Goal: Task Accomplishment & Management: Use online tool/utility

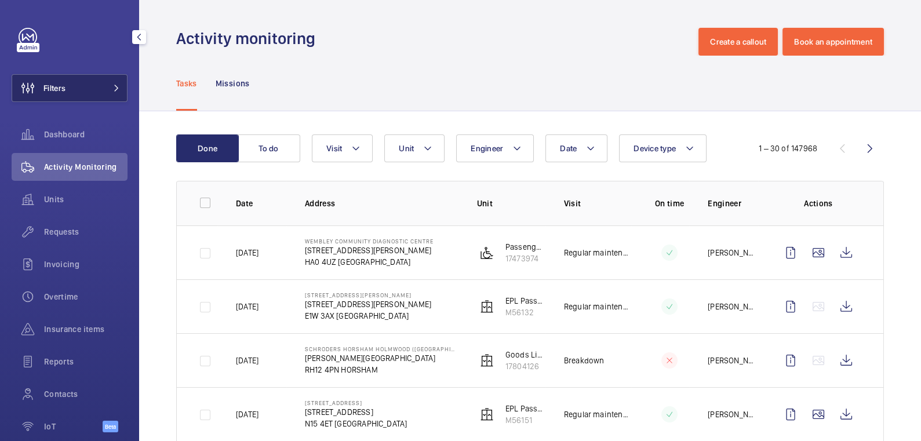
click at [78, 85] on button "Filters" at bounding box center [70, 88] width 116 height 28
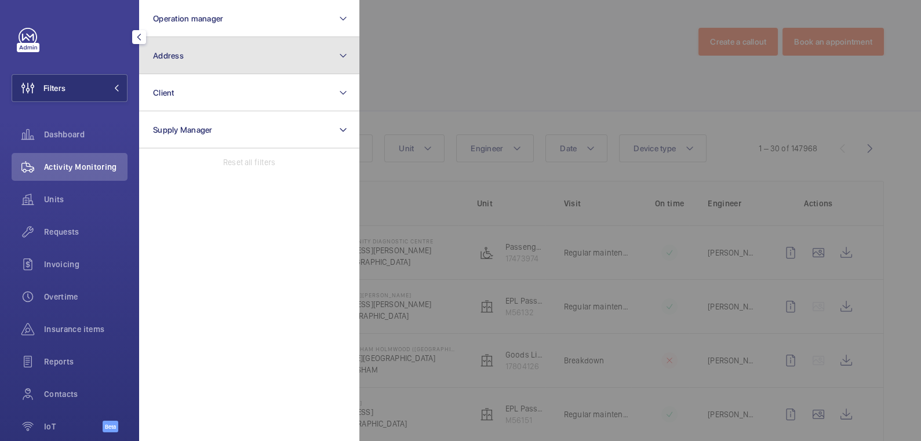
click at [191, 64] on button "Address" at bounding box center [249, 55] width 220 height 37
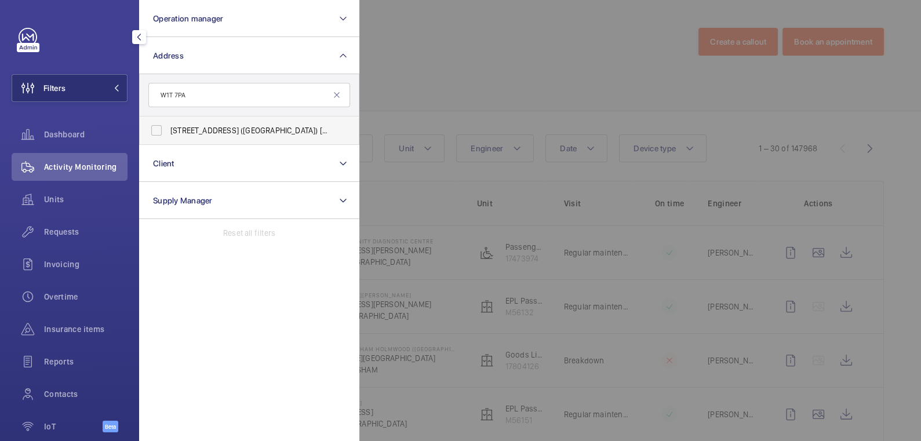
type input "W1T 7PA"
click at [250, 130] on span "[STREET_ADDRESS] ([GEOGRAPHIC_DATA]) [STREET_ADDRESS]" at bounding box center [249, 131] width 159 height 12
click at [168, 130] on input "[STREET_ADDRESS] ([GEOGRAPHIC_DATA]) [STREET_ADDRESS]" at bounding box center [156, 130] width 23 height 23
checkbox input "true"
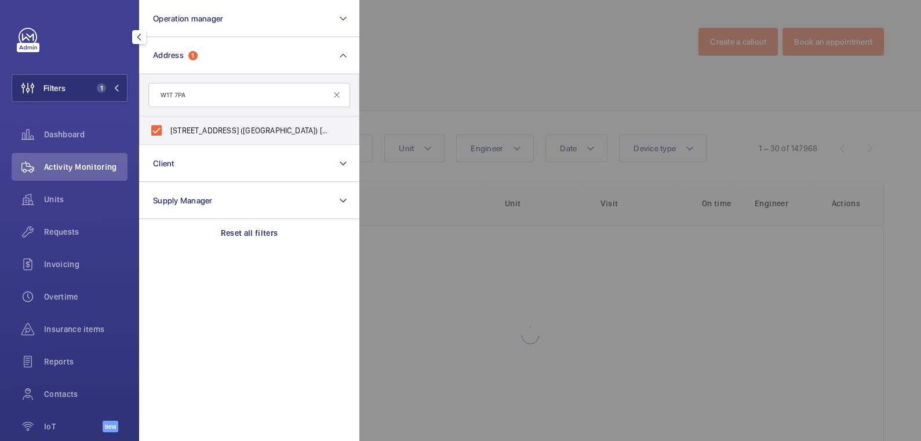
click at [453, 68] on div at bounding box center [819, 220] width 921 height 441
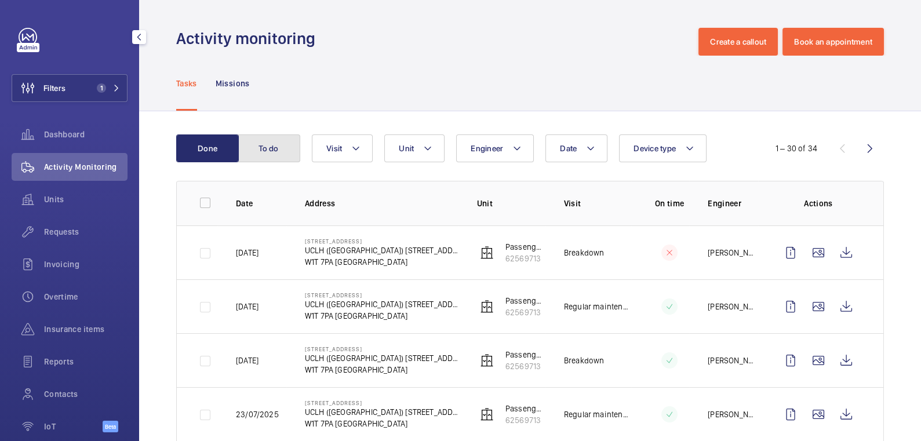
click at [278, 154] on button "To do" at bounding box center [269, 148] width 63 height 28
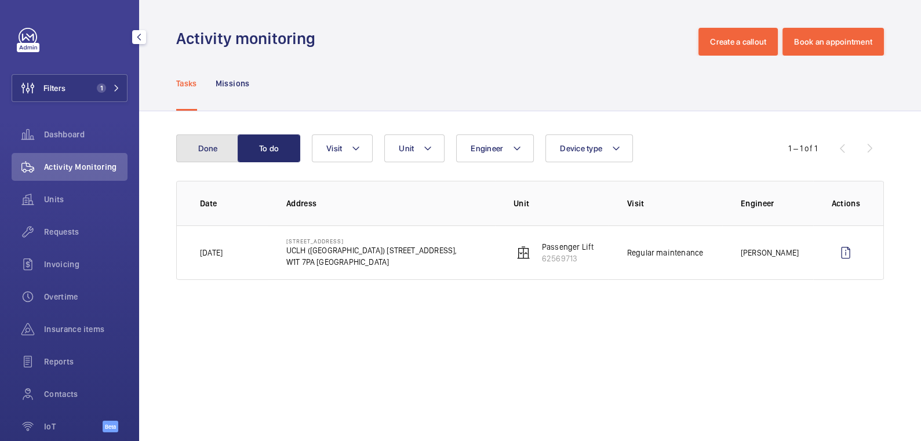
click at [217, 160] on button "Done" at bounding box center [207, 148] width 63 height 28
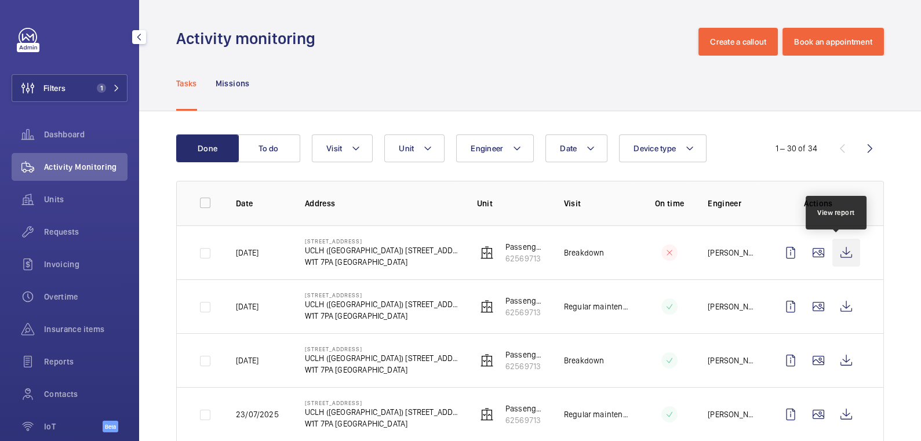
click at [832, 257] on wm-front-icon-button at bounding box center [846, 253] width 28 height 28
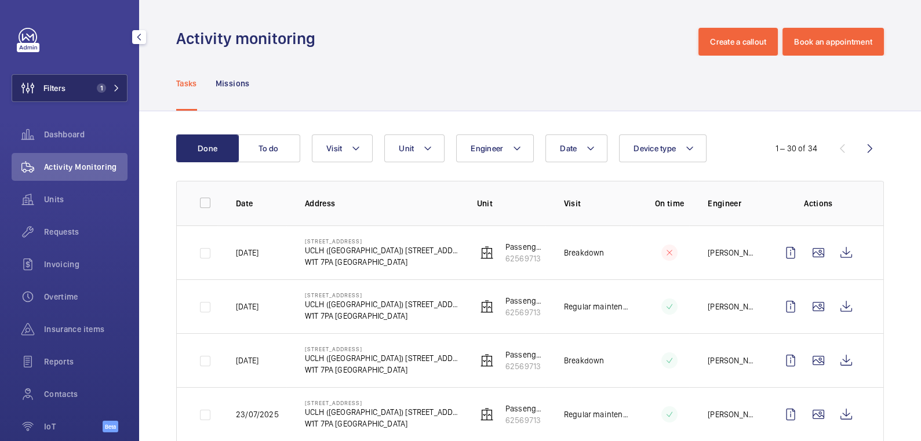
click at [81, 82] on button "Filters 1" at bounding box center [70, 88] width 116 height 28
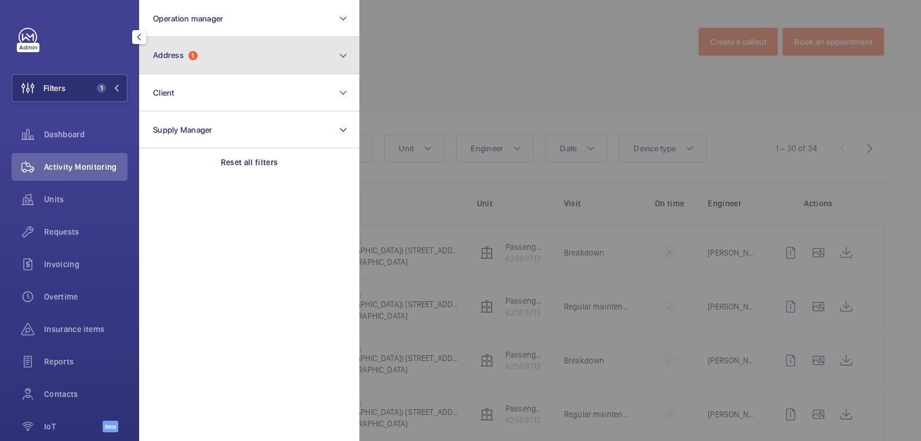
click at [161, 57] on span "Address" at bounding box center [168, 54] width 31 height 9
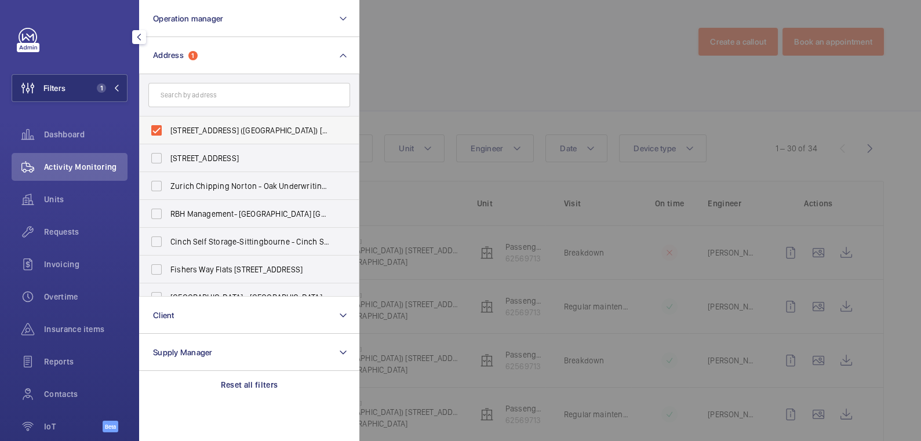
click at [198, 129] on span "[STREET_ADDRESS] ([GEOGRAPHIC_DATA]) [STREET_ADDRESS]" at bounding box center [249, 131] width 159 height 12
click at [168, 129] on input "[STREET_ADDRESS] ([GEOGRAPHIC_DATA]) [STREET_ADDRESS]" at bounding box center [156, 130] width 23 height 23
checkbox input "false"
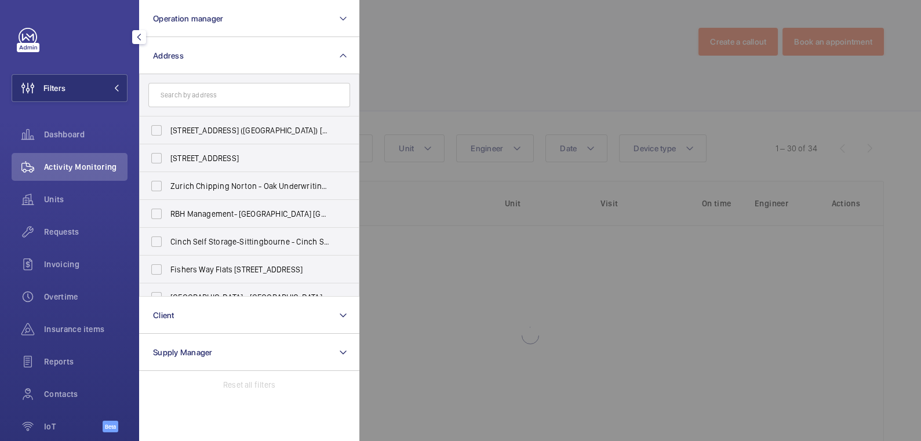
click at [71, 162] on span "Activity Monitoring" at bounding box center [85, 167] width 83 height 12
click at [455, 50] on div at bounding box center [819, 220] width 921 height 441
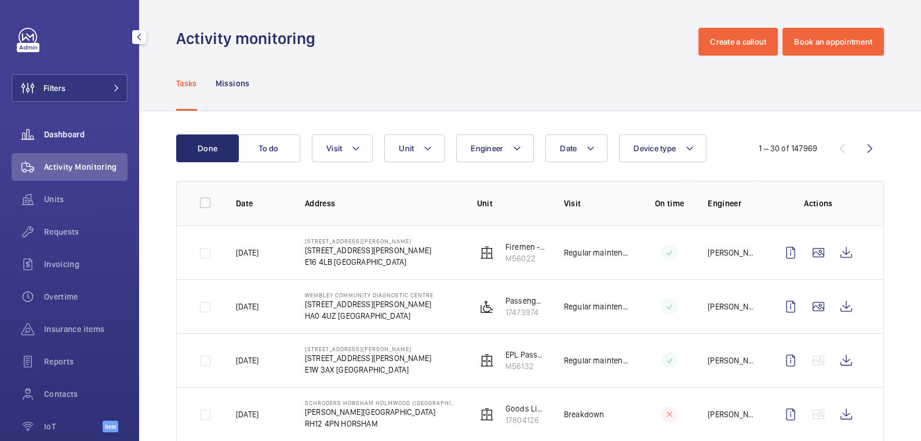
click at [62, 130] on span "Dashboard" at bounding box center [85, 135] width 83 height 12
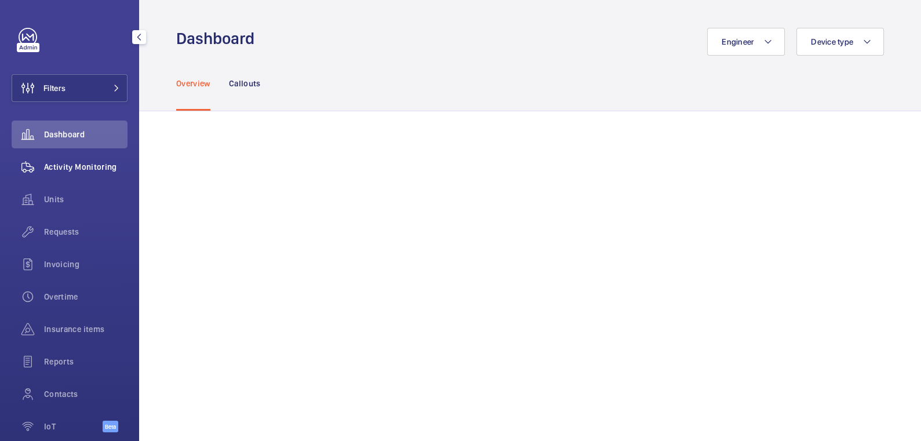
click at [72, 172] on span "Activity Monitoring" at bounding box center [85, 167] width 83 height 12
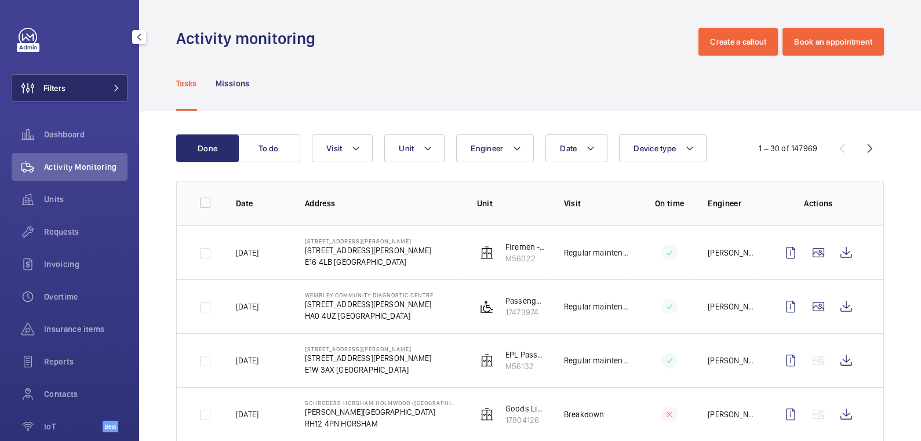
click at [77, 93] on button "Filters" at bounding box center [70, 88] width 116 height 28
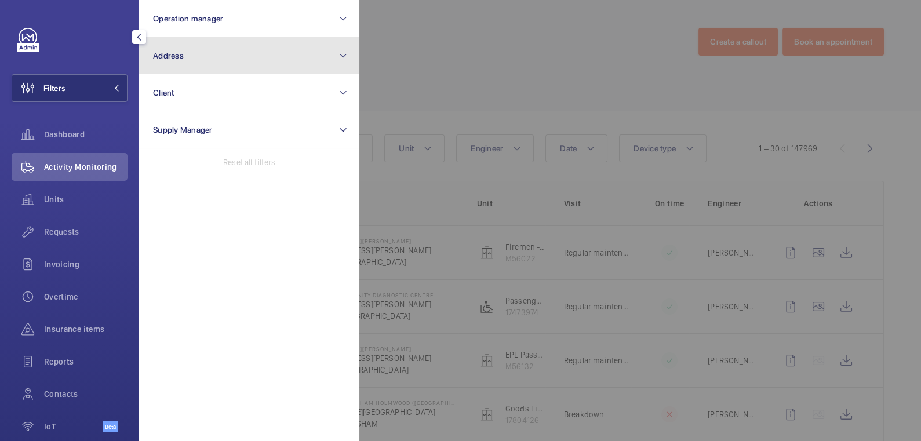
click at [192, 57] on button "Address" at bounding box center [249, 55] width 220 height 37
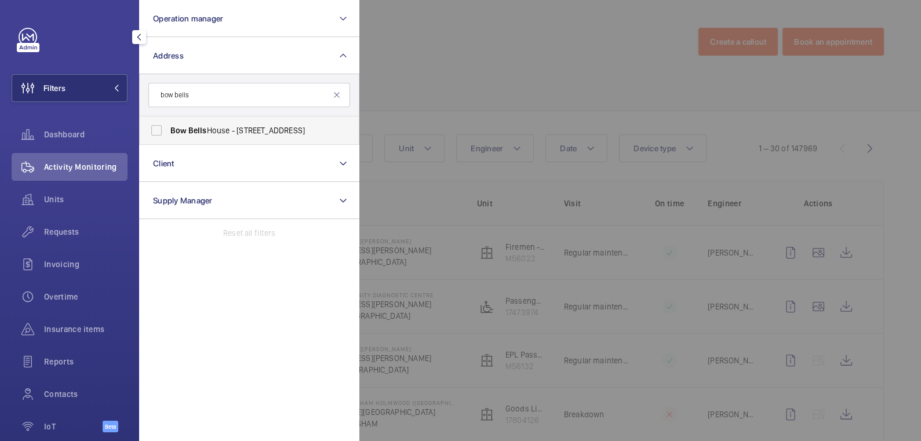
type input "bow bells"
click at [210, 132] on span "Bow Bells House - [STREET_ADDRESS]" at bounding box center [249, 131] width 159 height 12
click at [168, 132] on input "Bow Bells House - [STREET_ADDRESS]" at bounding box center [156, 130] width 23 height 23
checkbox input "true"
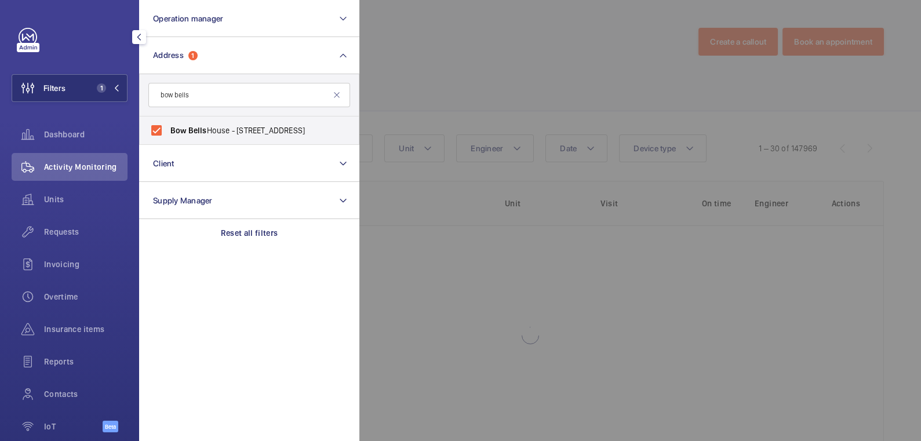
click at [478, 56] on div at bounding box center [819, 220] width 921 height 441
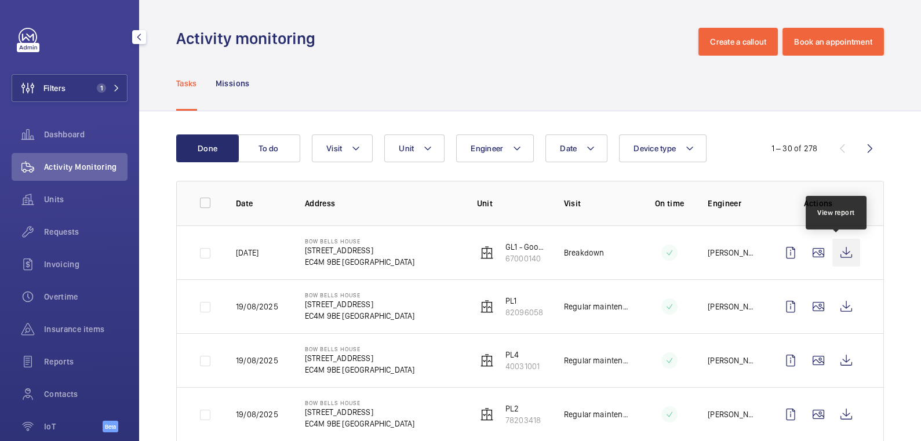
click at [835, 254] on wm-front-icon-button at bounding box center [846, 253] width 28 height 28
drag, startPoint x: 83, startPoint y: 93, endPoint x: 121, endPoint y: 74, distance: 42.0
click at [83, 93] on button "Filters 1" at bounding box center [70, 88] width 116 height 28
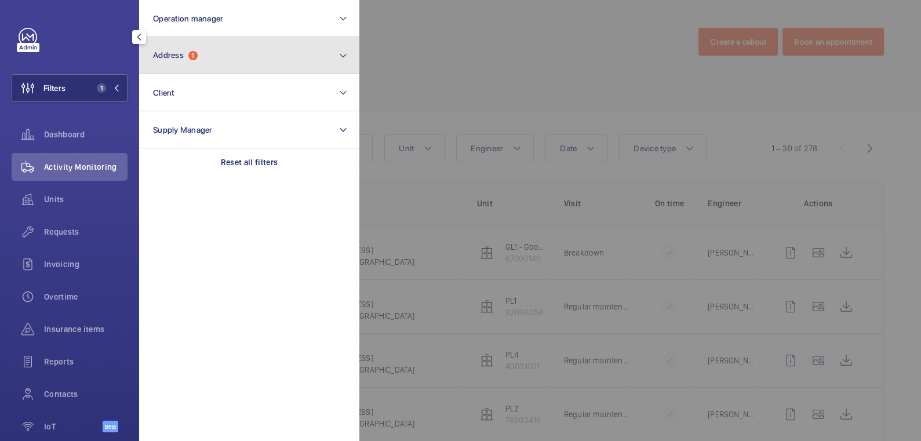
click at [198, 57] on span "Address 1" at bounding box center [175, 55] width 45 height 10
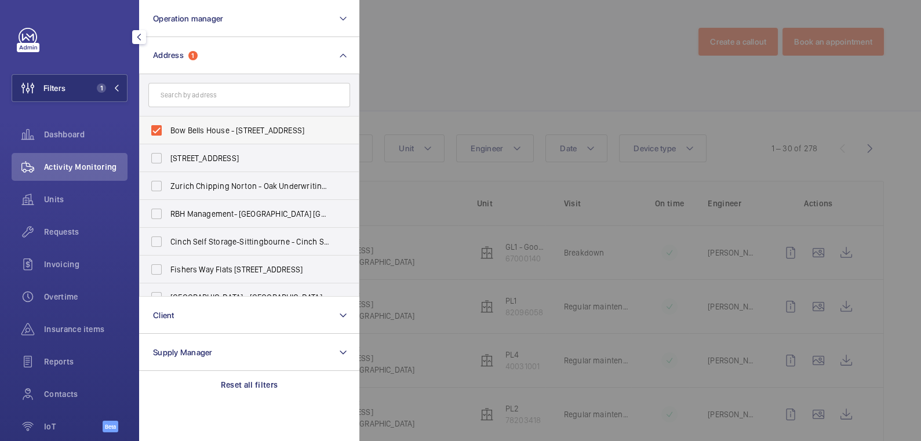
click at [190, 130] on span "Bow Bells House - [STREET_ADDRESS]" at bounding box center [249, 131] width 159 height 12
click at [168, 130] on input "Bow Bells House - [STREET_ADDRESS]" at bounding box center [156, 130] width 23 height 23
checkbox input "false"
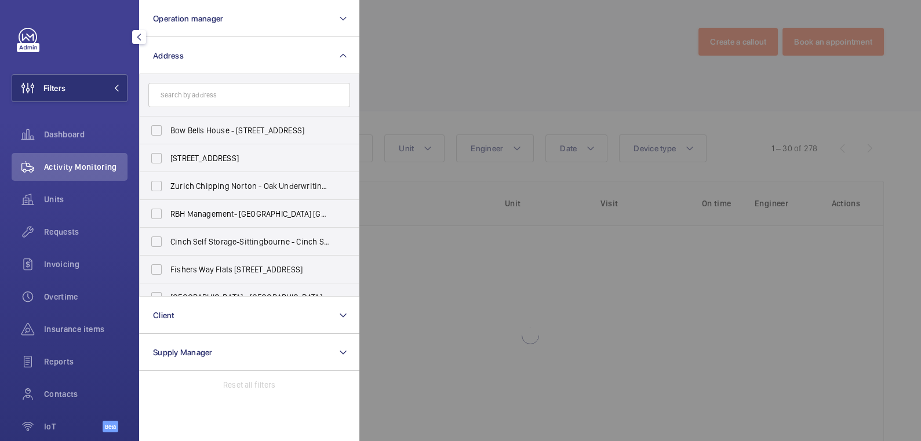
click at [427, 54] on div at bounding box center [819, 220] width 921 height 441
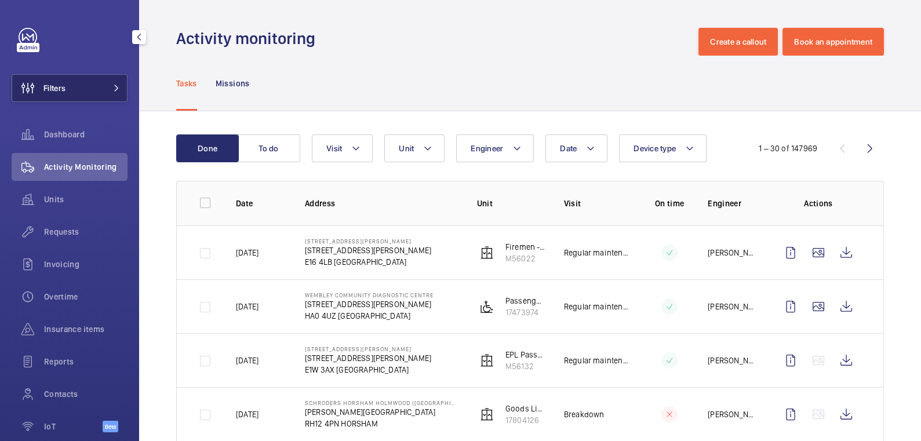
click at [91, 86] on button "Filters" at bounding box center [70, 88] width 116 height 28
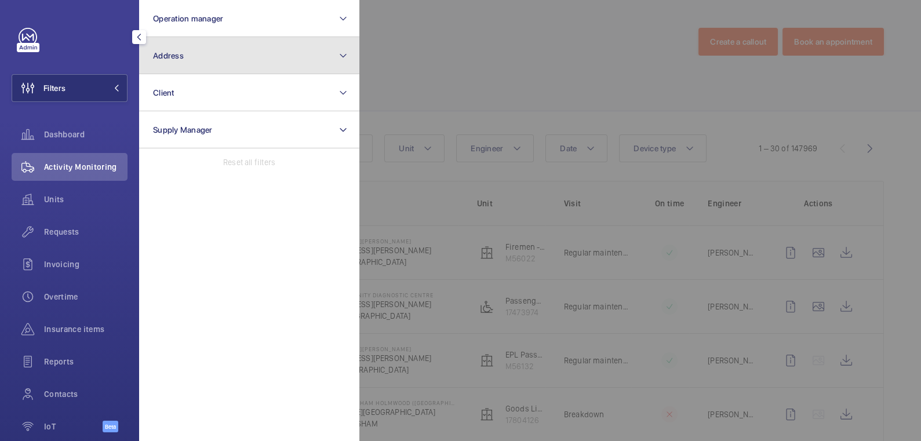
click at [235, 56] on button "Address" at bounding box center [249, 55] width 220 height 37
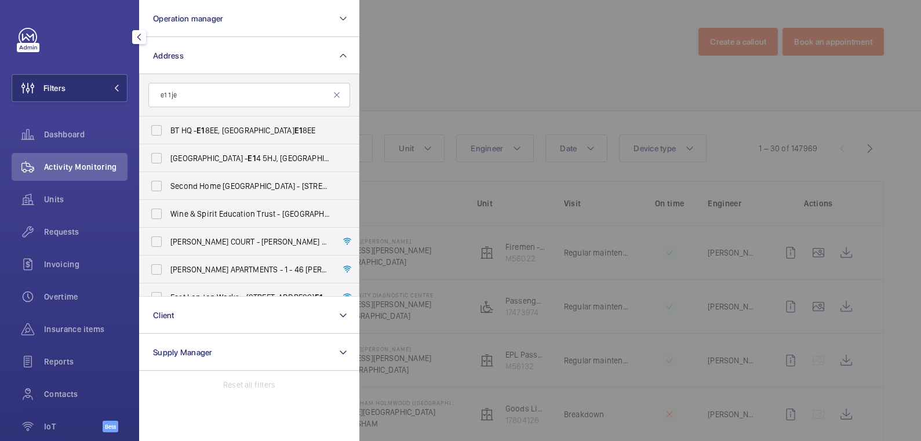
type input "e1 1je"
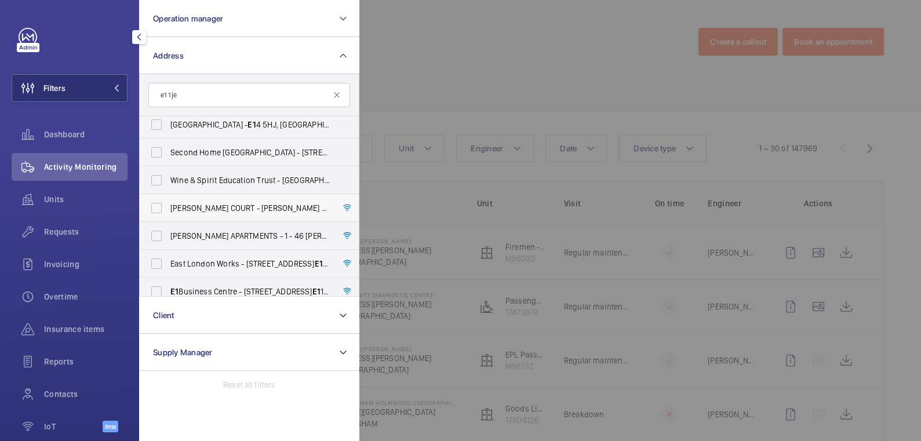
scroll to position [140, 0]
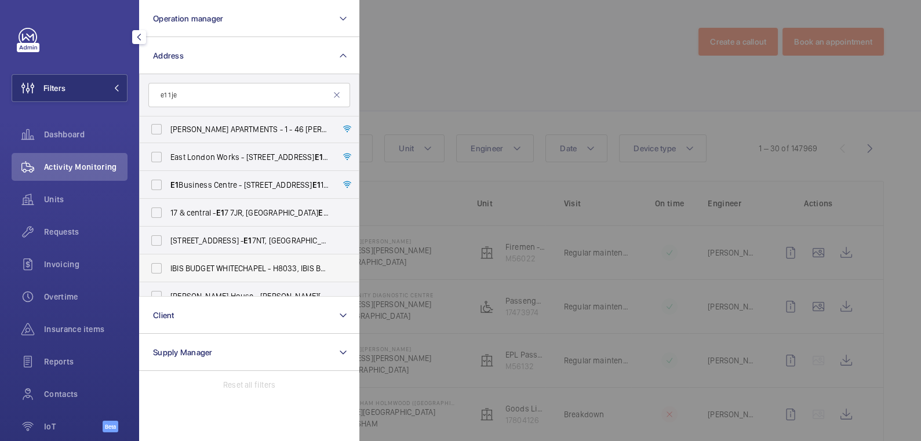
click at [238, 270] on span "IBIS BUDGET WHITECHAPEL - H8033, IBIS BUDGET WHITECHAPEL, [STREET_ADDRESS]" at bounding box center [249, 269] width 159 height 12
click at [168, 270] on input "IBIS BUDGET WHITECHAPEL - H8033, IBIS BUDGET WHITECHAPEL, [STREET_ADDRESS]" at bounding box center [156, 268] width 23 height 23
checkbox input "true"
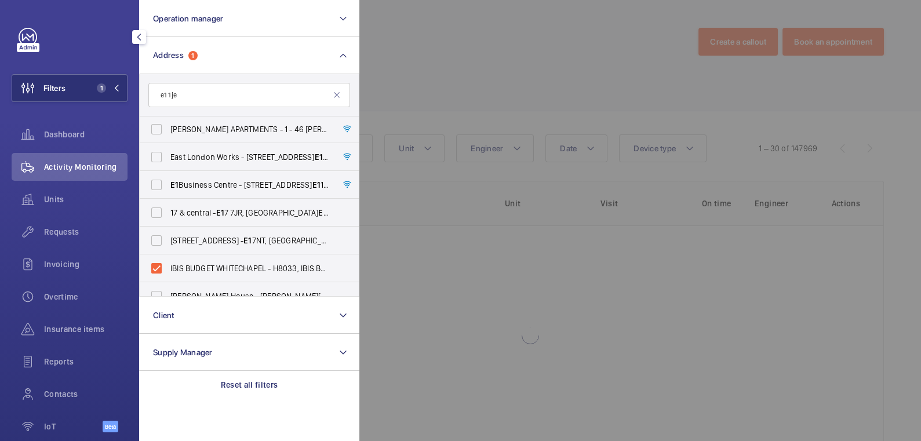
click at [498, 63] on div at bounding box center [819, 220] width 921 height 441
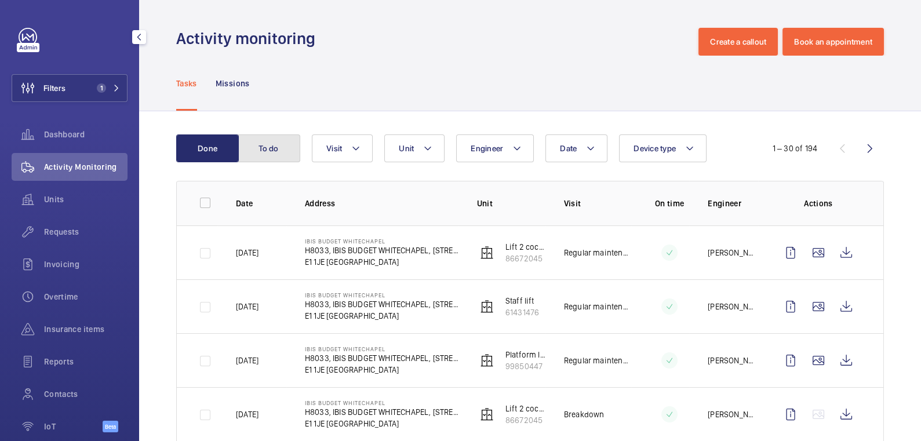
click at [269, 147] on button "To do" at bounding box center [269, 148] width 63 height 28
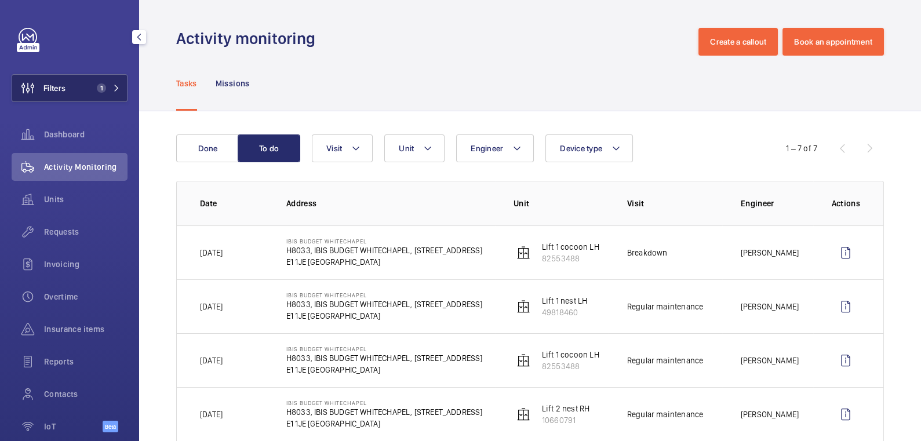
click at [68, 89] on button "Filters 1" at bounding box center [70, 88] width 116 height 28
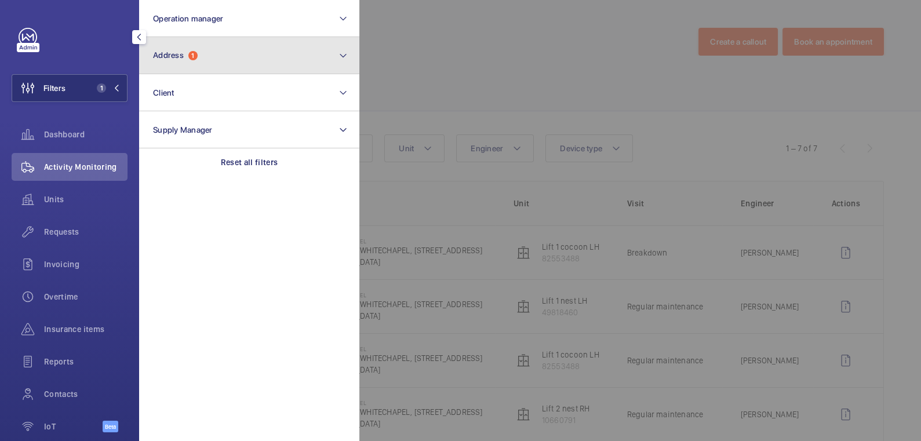
click at [189, 55] on span "Address 1" at bounding box center [175, 55] width 45 height 10
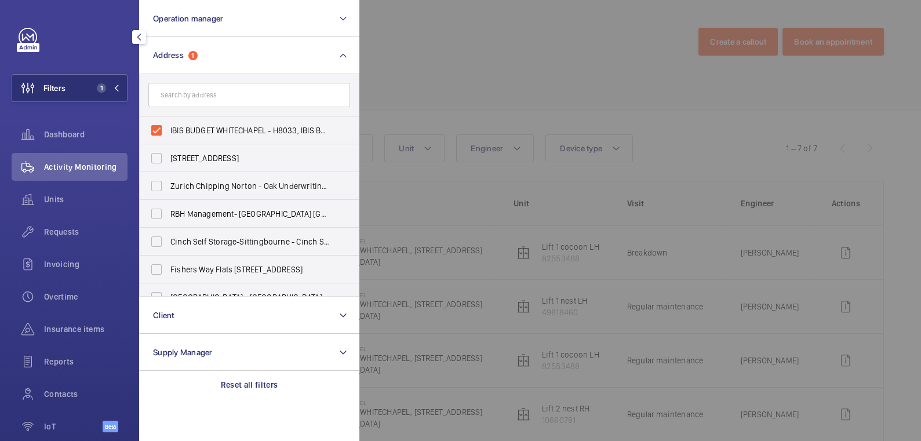
click at [456, 61] on div at bounding box center [819, 220] width 921 height 441
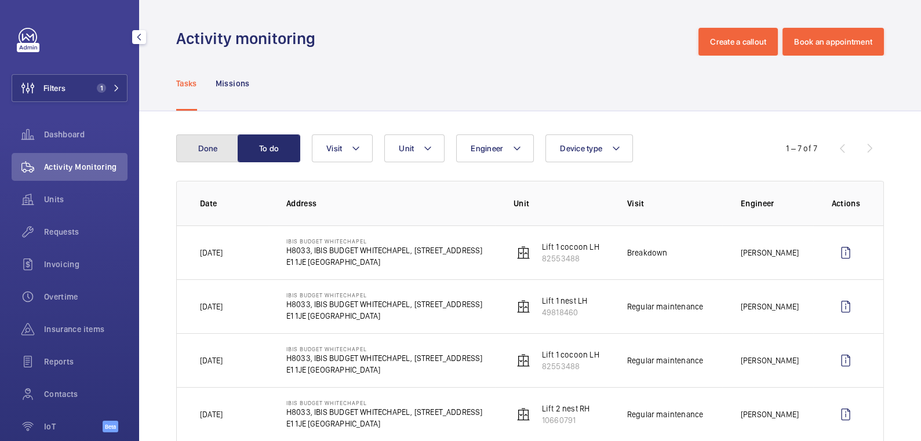
click at [209, 139] on button "Done" at bounding box center [207, 148] width 63 height 28
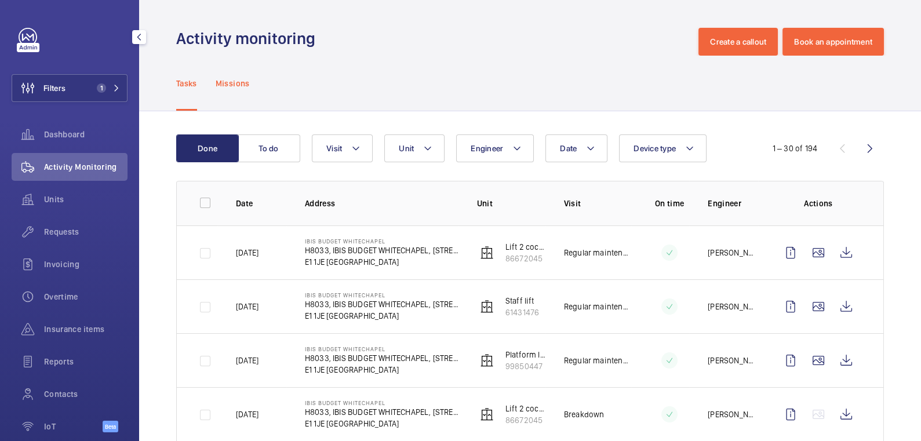
click at [238, 84] on p "Missions" at bounding box center [233, 84] width 34 height 12
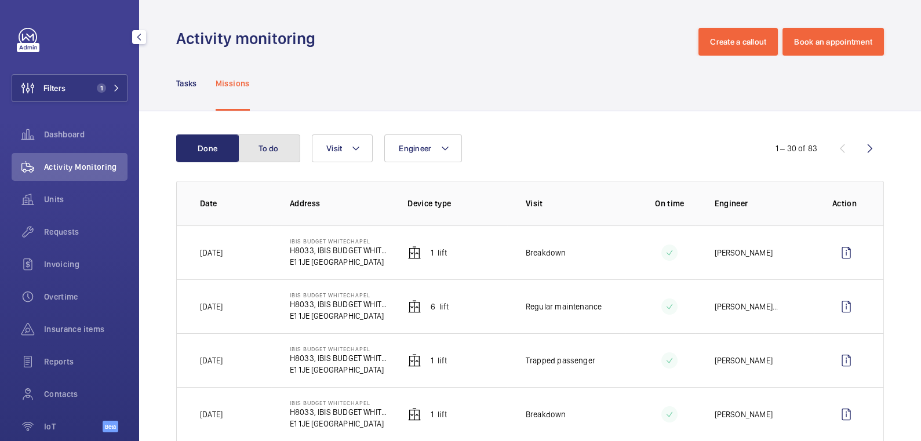
click at [275, 148] on button "To do" at bounding box center [269, 148] width 63 height 28
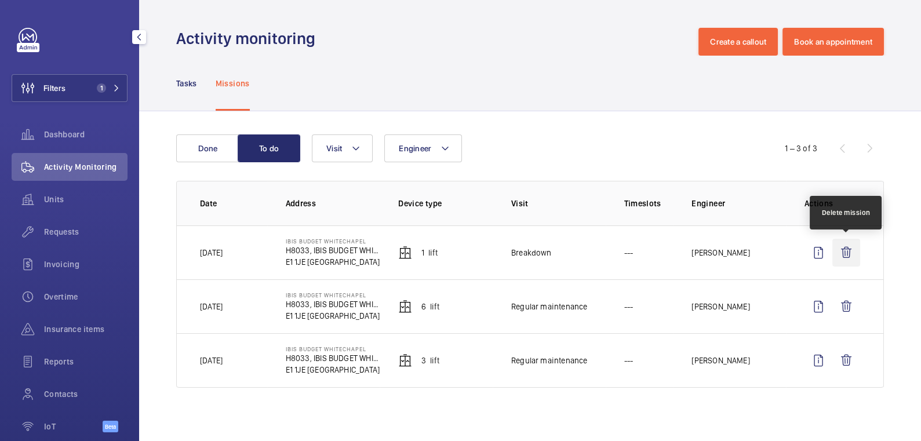
click at [851, 252] on wm-front-icon-button at bounding box center [846, 253] width 28 height 28
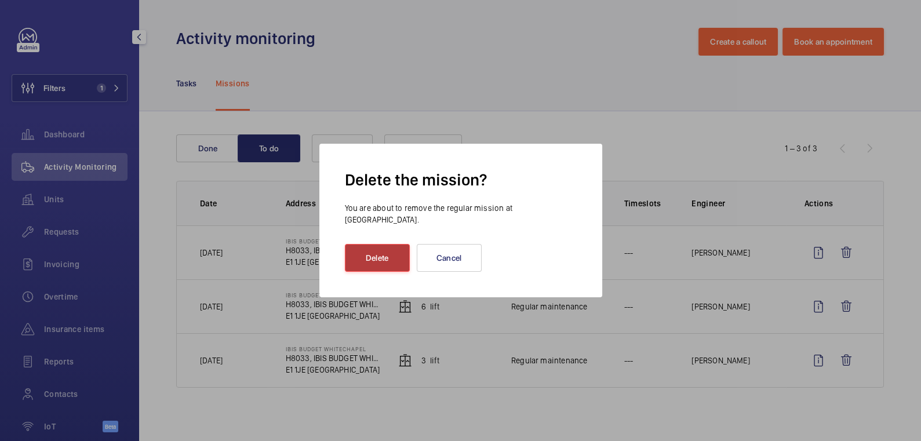
click at [383, 254] on button "Delete" at bounding box center [377, 258] width 65 height 28
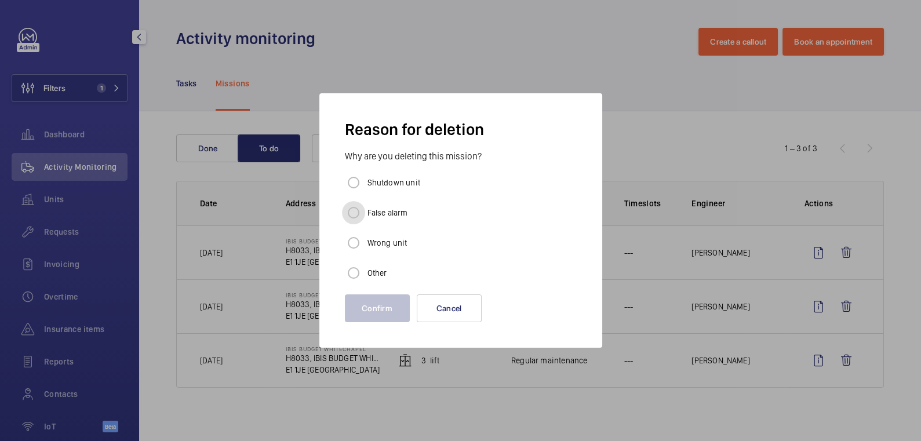
click at [354, 214] on input "False alarm" at bounding box center [353, 212] width 23 height 23
radio input "true"
click at [390, 312] on button "Confirm" at bounding box center [377, 308] width 65 height 28
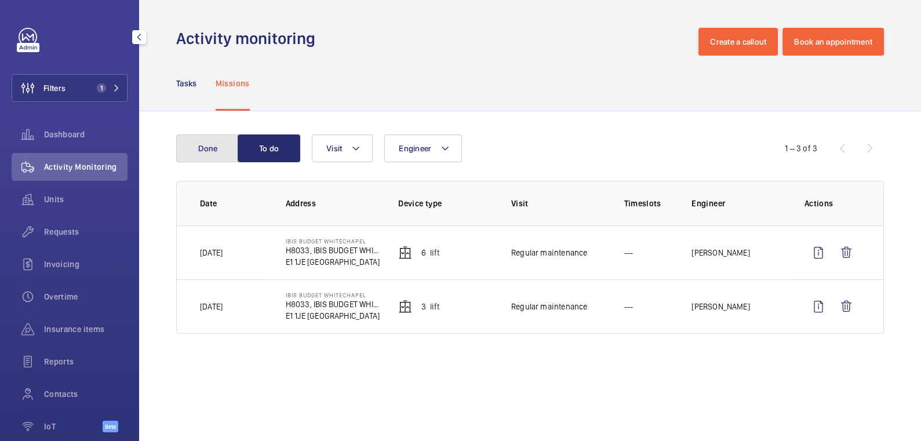
click at [199, 152] on button "Done" at bounding box center [207, 148] width 63 height 28
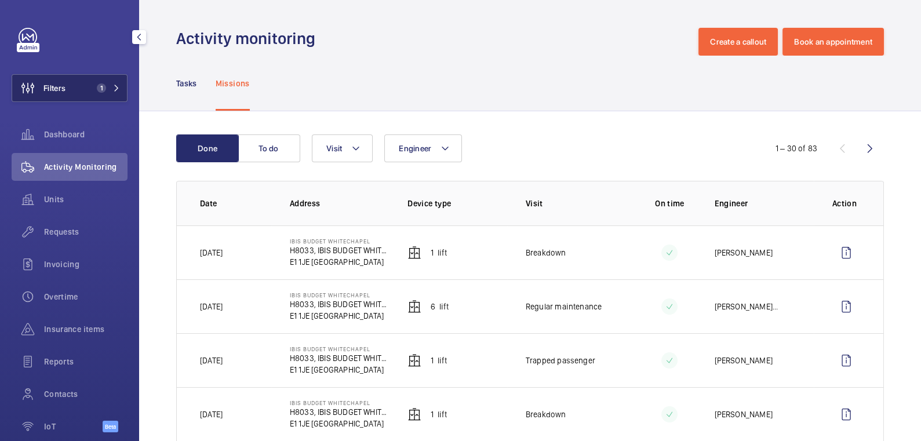
click at [79, 90] on button "Filters 1" at bounding box center [70, 88] width 116 height 28
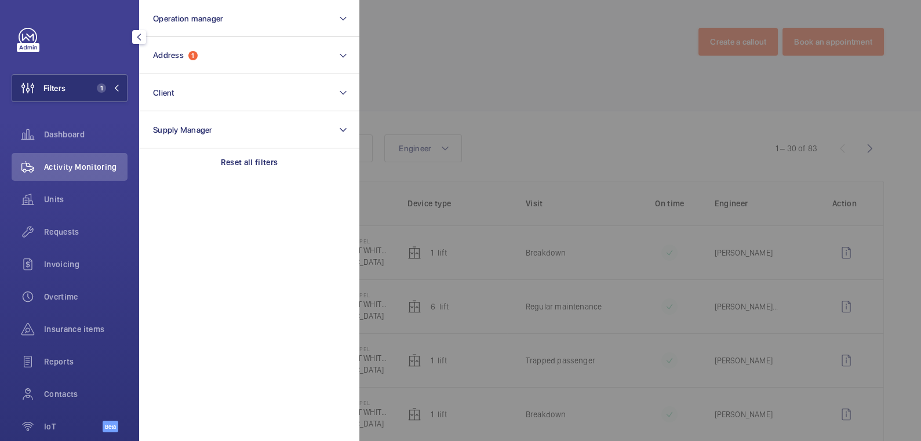
click at [447, 52] on div at bounding box center [819, 220] width 921 height 441
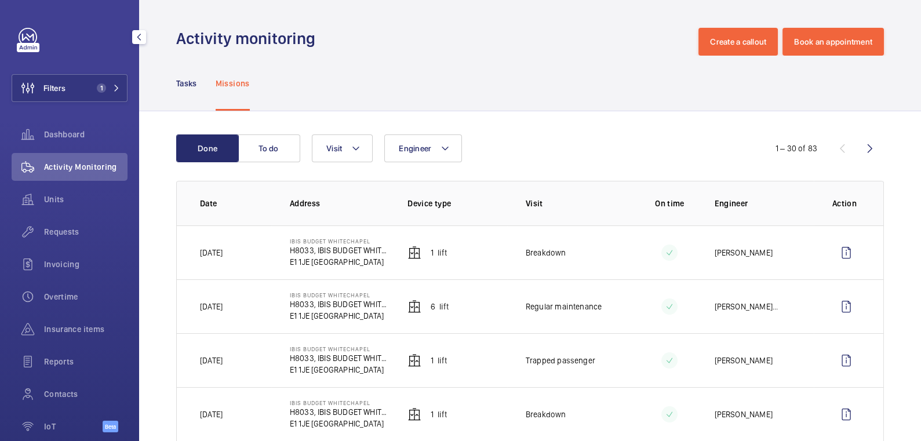
click at [199, 89] on nav "Tasks Missions" at bounding box center [213, 83] width 74 height 55
click at [188, 82] on p "Tasks" at bounding box center [186, 84] width 21 height 12
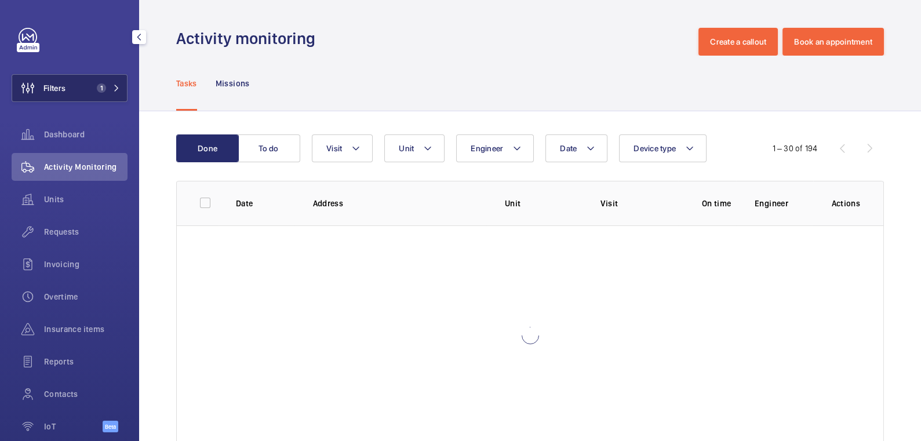
click at [113, 85] on mat-icon at bounding box center [116, 88] width 7 height 7
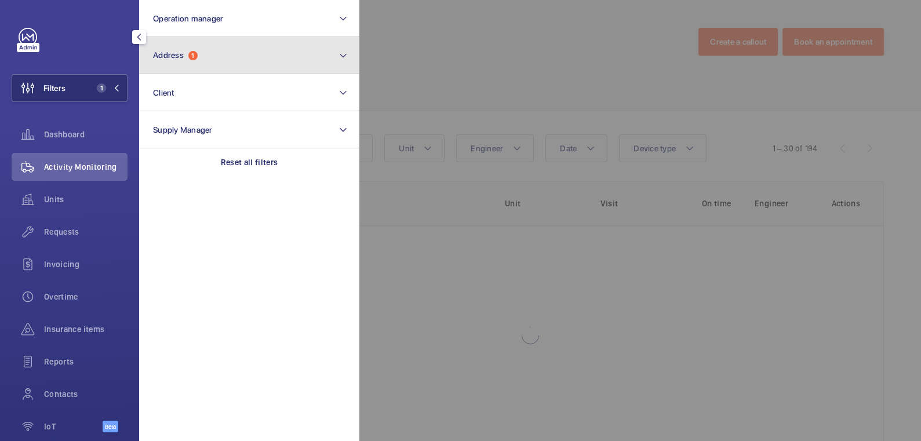
click at [245, 60] on button "Address 1" at bounding box center [249, 55] width 220 height 37
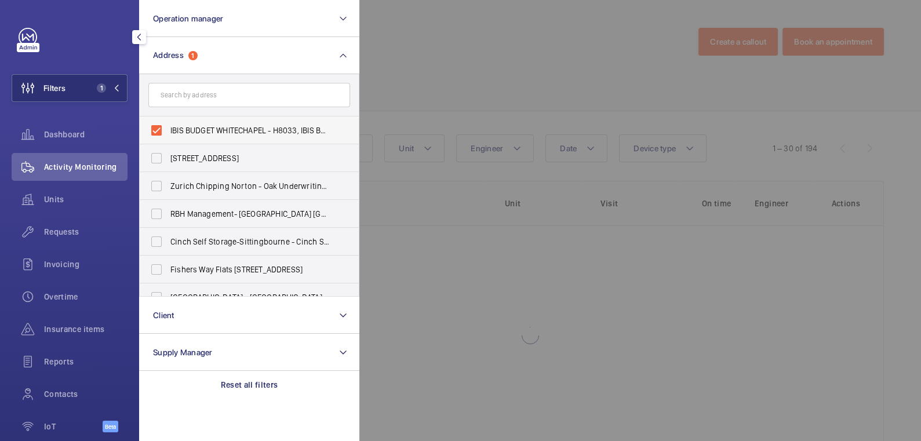
click at [194, 125] on span "IBIS BUDGET WHITECHAPEL - H8033, IBIS BUDGET WHITECHAPEL, [STREET_ADDRESS]" at bounding box center [249, 131] width 159 height 12
click at [168, 125] on input "IBIS BUDGET WHITECHAPEL - H8033, IBIS BUDGET WHITECHAPEL, [STREET_ADDRESS]" at bounding box center [156, 130] width 23 height 23
checkbox input "false"
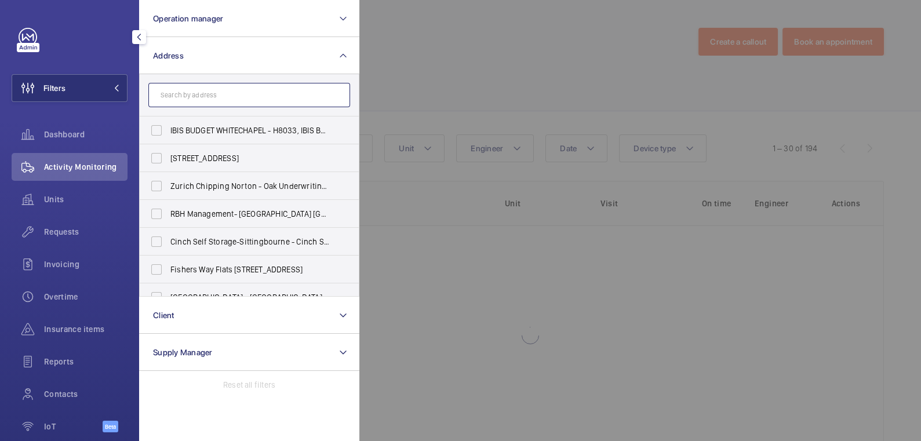
click at [197, 97] on input "text" at bounding box center [249, 95] width 202 height 24
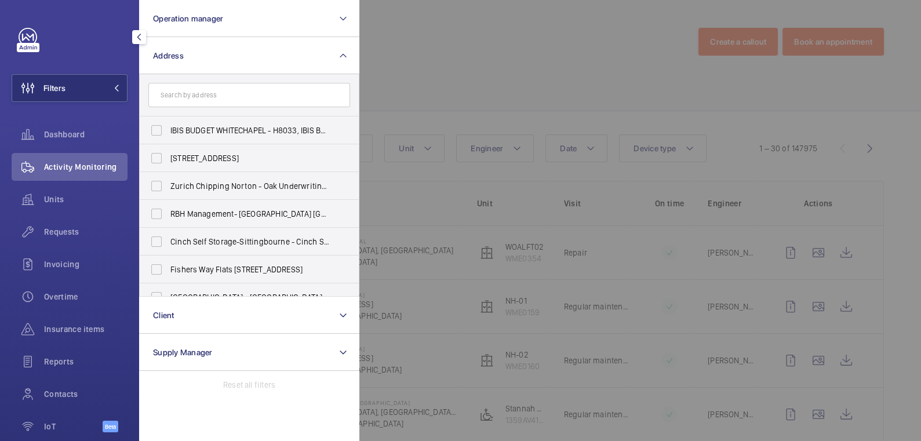
click at [409, 57] on div at bounding box center [819, 220] width 921 height 441
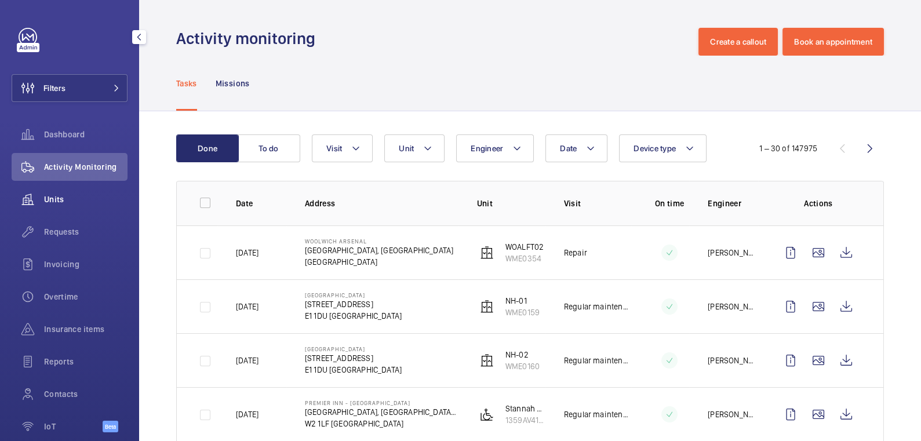
click at [63, 204] on span "Units" at bounding box center [85, 200] width 83 height 12
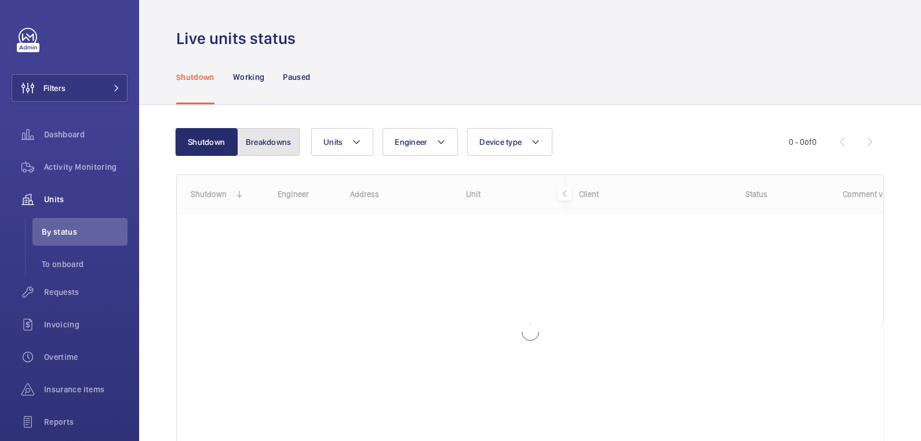
click at [285, 143] on button "Breakdowns" at bounding box center [268, 142] width 63 height 28
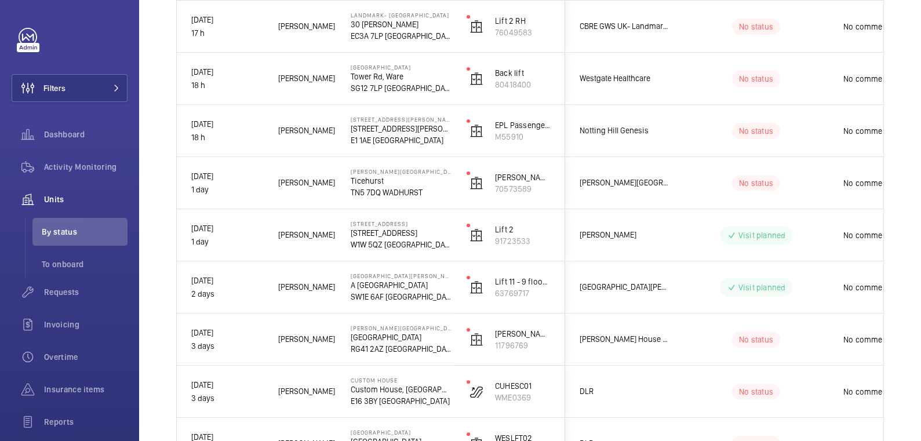
scroll to position [1142, 0]
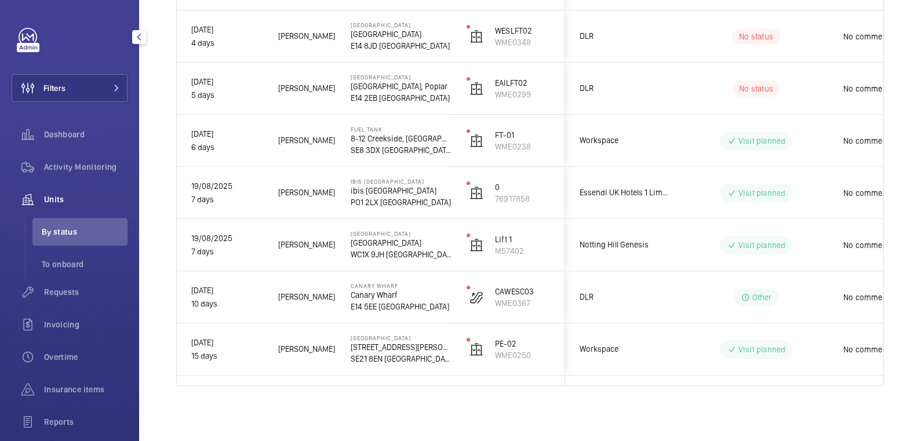
click at [82, 160] on div "Activity Monitoring" at bounding box center [70, 167] width 116 height 28
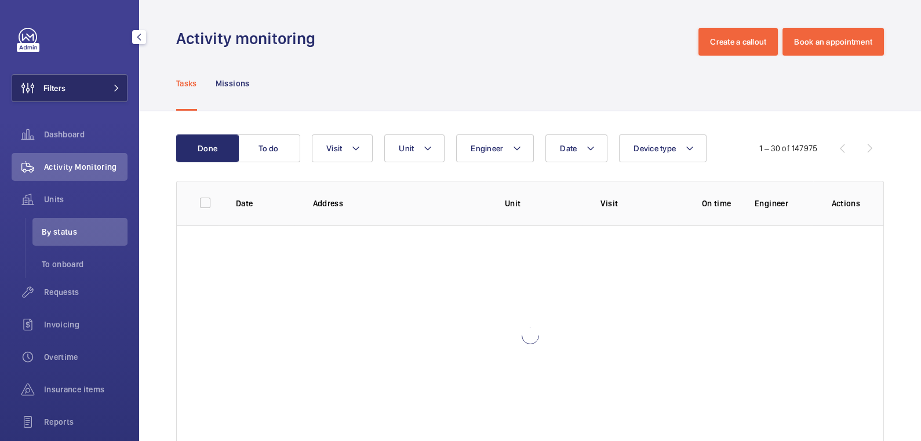
click at [83, 89] on button "Filters" at bounding box center [70, 88] width 116 height 28
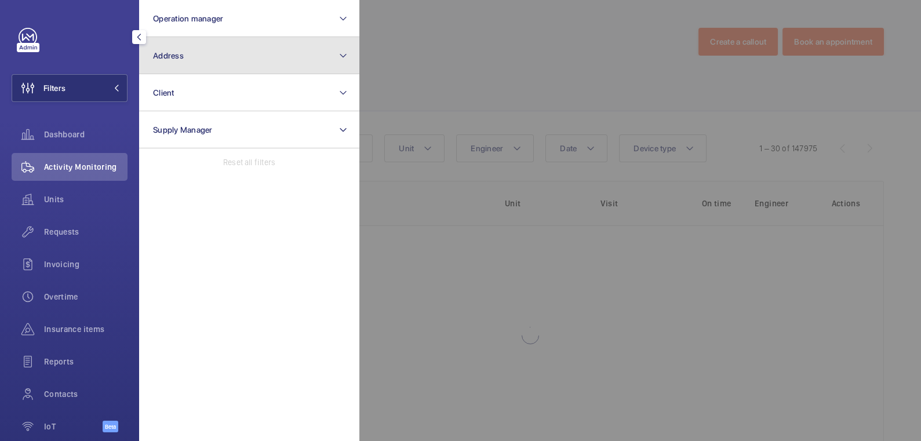
click at [212, 71] on button "Address" at bounding box center [249, 55] width 220 height 37
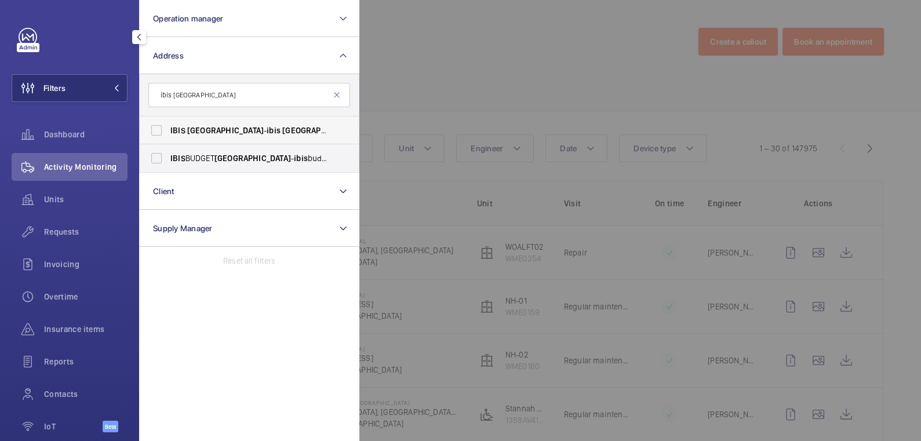
type input "ibis [GEOGRAPHIC_DATA]"
click at [225, 128] on span "[GEOGRAPHIC_DATA]" at bounding box center [225, 130] width 77 height 9
click at [168, 128] on input "IBIS PORTSMOUTH - ibis [GEOGRAPHIC_DATA]" at bounding box center [156, 130] width 23 height 23
checkbox input "true"
click at [227, 156] on span "[GEOGRAPHIC_DATA]" at bounding box center [252, 158] width 77 height 9
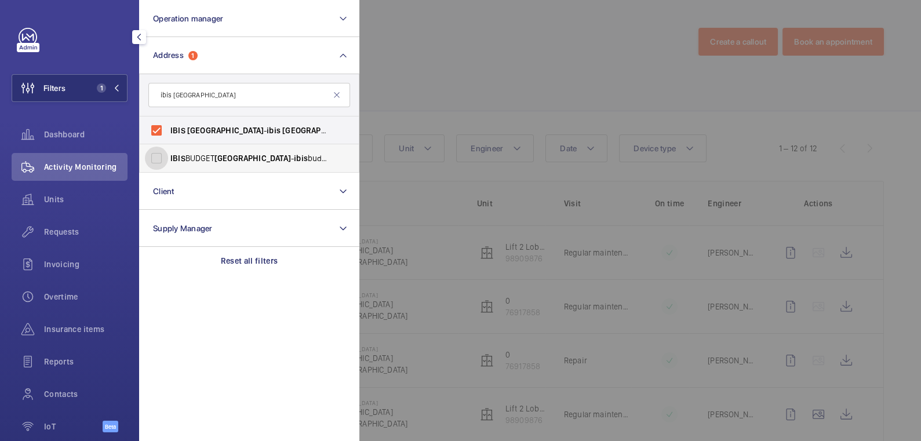
click at [168, 156] on input "IBIS BUDGET PORTSMOUTH - ibis budget [GEOGRAPHIC_DATA] , [GEOGRAPHIC_DATA] 8SL" at bounding box center [156, 158] width 23 height 23
checkbox input "true"
click at [457, 59] on div at bounding box center [819, 220] width 921 height 441
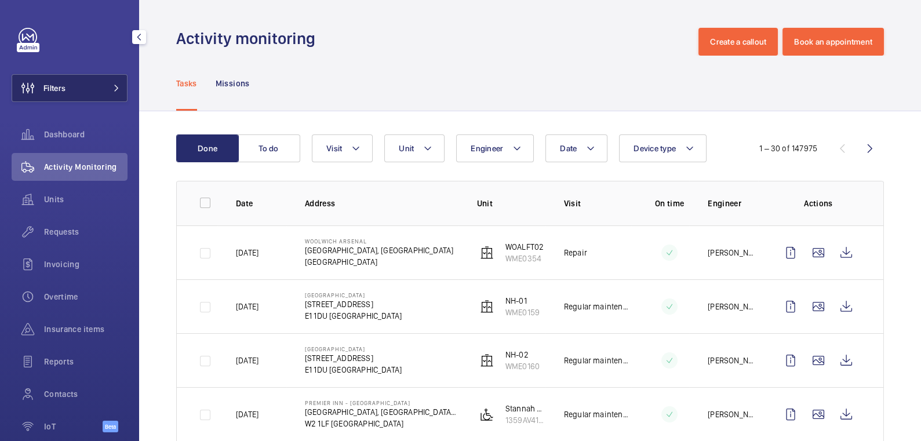
click at [78, 92] on button "Filters" at bounding box center [70, 88] width 116 height 28
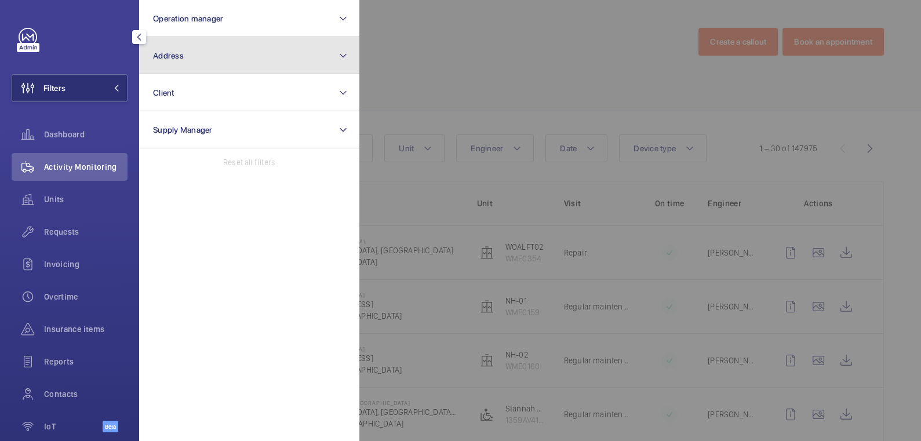
click at [176, 67] on button "Address" at bounding box center [249, 55] width 220 height 37
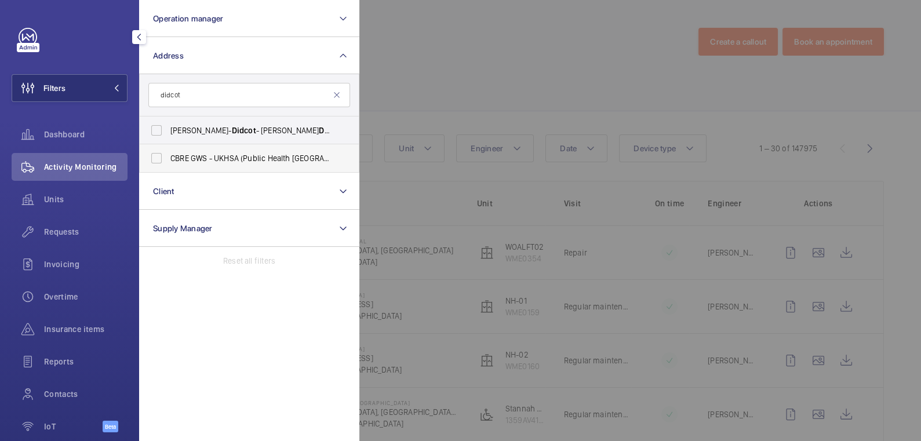
type input "didcot"
click at [221, 159] on span "CBRE GWS - UKHSA (Public Health England) Oxford - OX11 0RQ, DIDCOT OX11 0RQ" at bounding box center [249, 158] width 159 height 12
click at [168, 159] on input "CBRE GWS - UKHSA (Public Health England) Oxford - OX11 0RQ, DIDCOT OX11 0RQ" at bounding box center [156, 158] width 23 height 23
checkbox input "true"
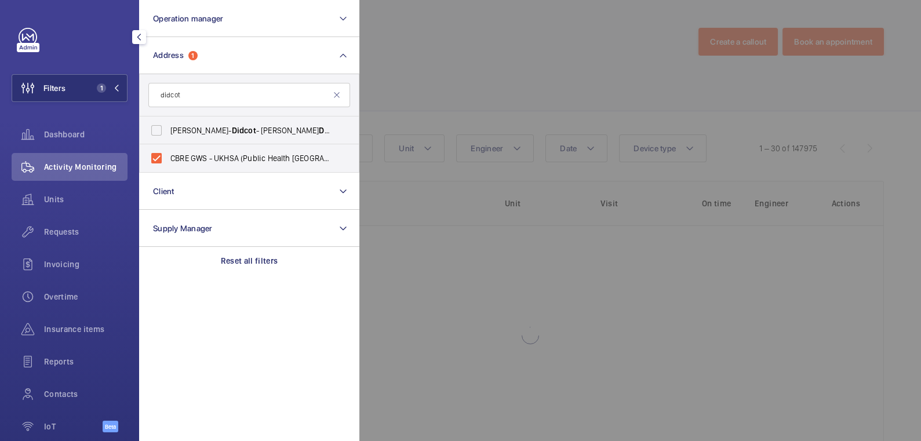
click at [424, 56] on div at bounding box center [819, 220] width 921 height 441
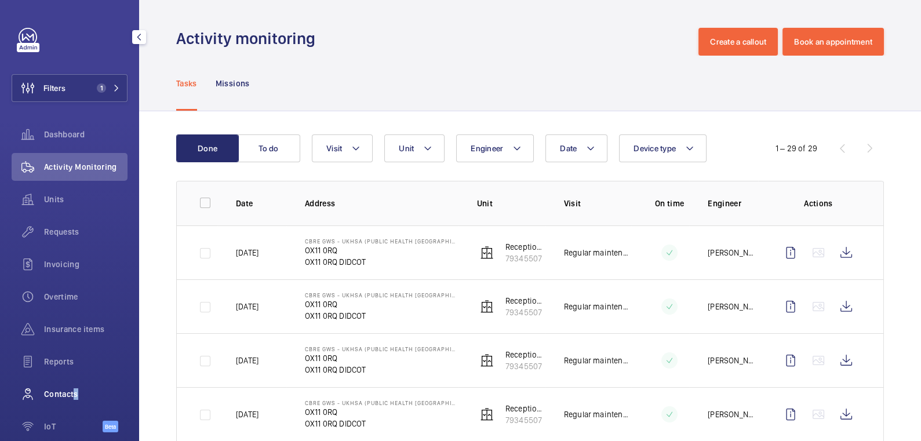
click at [72, 388] on span "Contacts" at bounding box center [85, 394] width 83 height 12
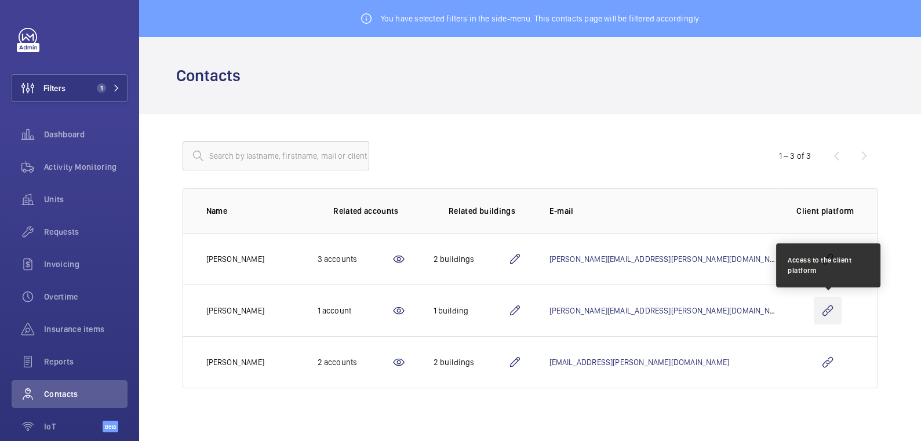
click at [832, 308] on wm-front-icon-button at bounding box center [828, 311] width 28 height 28
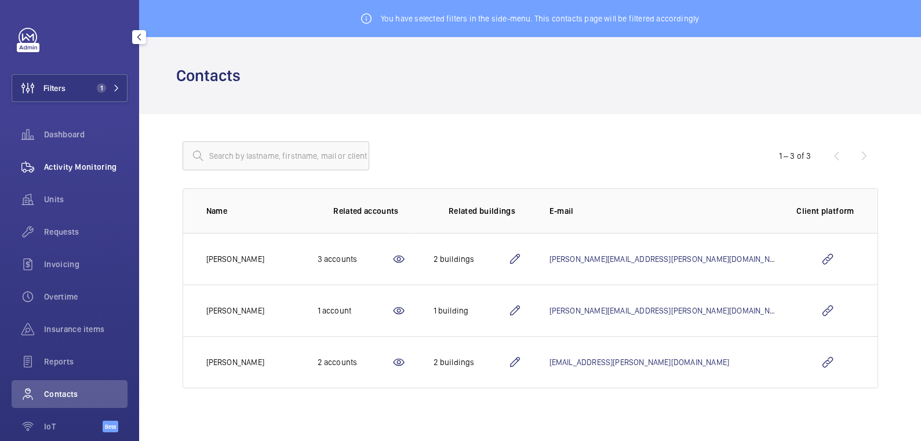
click at [88, 170] on span "Activity Monitoring" at bounding box center [85, 167] width 83 height 12
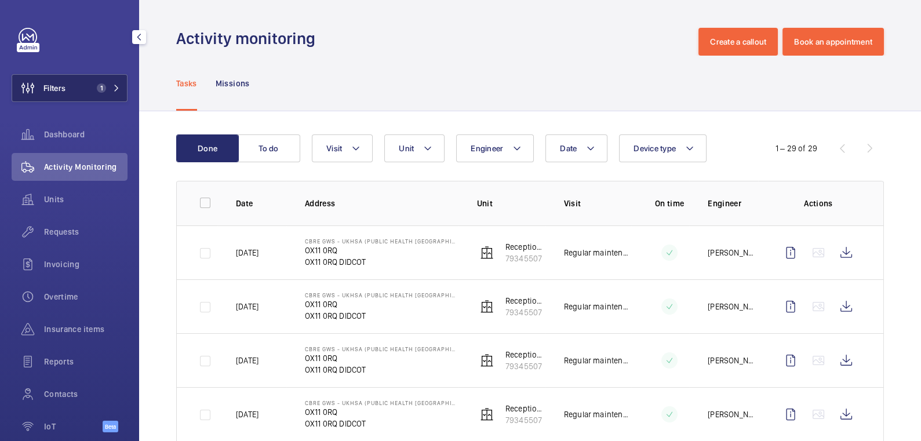
click at [79, 94] on button "Filters 1" at bounding box center [70, 88] width 116 height 28
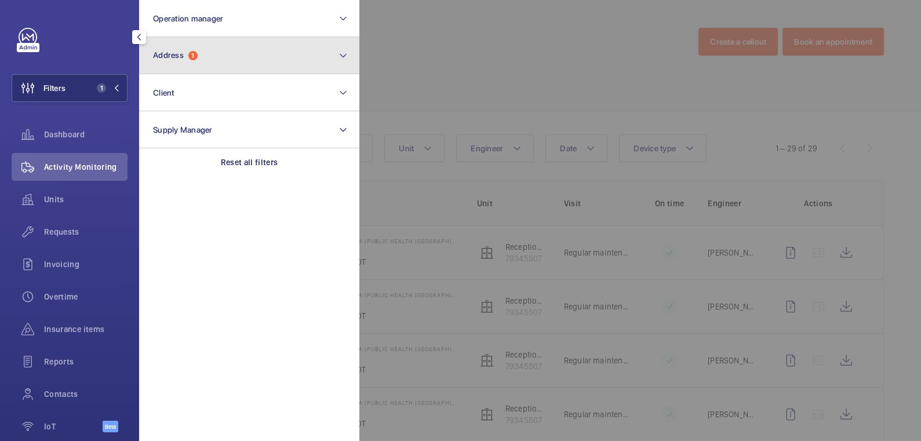
click at [209, 56] on button "Address 1" at bounding box center [249, 55] width 220 height 37
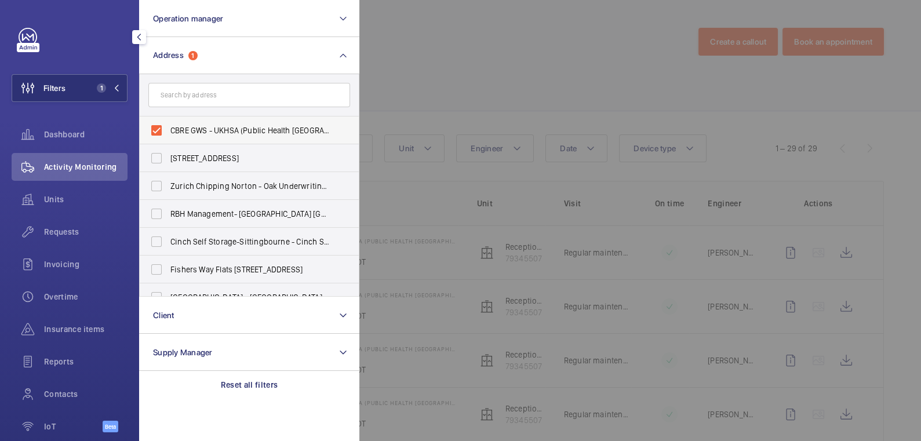
click at [190, 131] on span "CBRE GWS - UKHSA (Public Health England) Oxford - OX11 0RQ, DIDCOT OX11 0RQ" at bounding box center [249, 131] width 159 height 12
click at [168, 131] on input "CBRE GWS - UKHSA (Public Health England) Oxford - OX11 0RQ, DIDCOT OX11 0RQ" at bounding box center [156, 130] width 23 height 23
checkbox input "false"
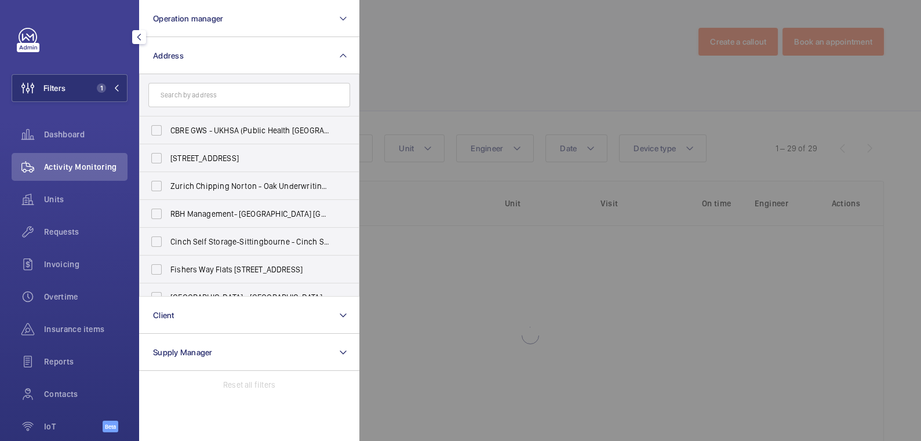
click at [463, 48] on div at bounding box center [819, 220] width 921 height 441
